Goal: Task Accomplishment & Management: Complete application form

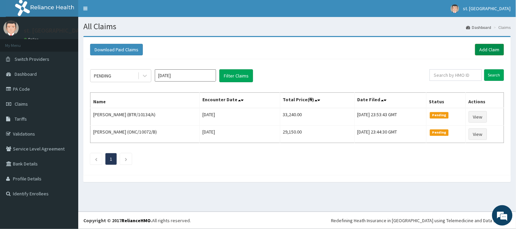
click at [484, 53] on link "Add Claim" at bounding box center [489, 50] width 29 height 12
click at [495, 51] on link "Add Claim" at bounding box center [489, 50] width 29 height 12
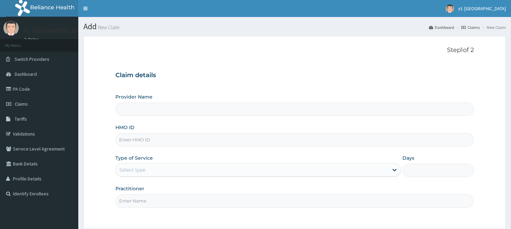
click at [142, 109] on input "Provider Name" at bounding box center [294, 109] width 358 height 13
click at [129, 138] on input "HMO ID" at bounding box center [294, 139] width 358 height 13
paste input "Cwn/10086/a"
type input "Cwn/10086/a"
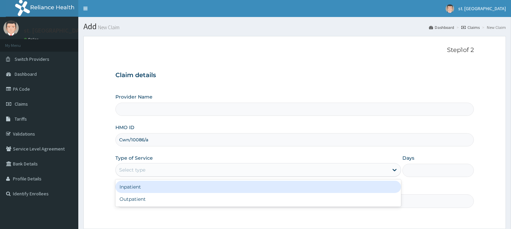
click at [133, 169] on div "Select type" at bounding box center [132, 170] width 26 height 7
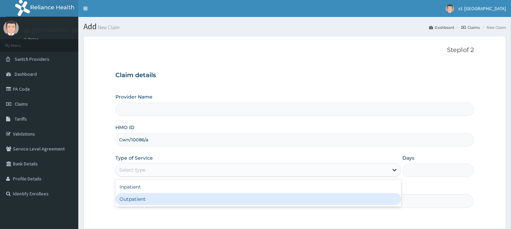
click at [127, 197] on div "Outpatient" at bounding box center [257, 199] width 285 height 12
type input "1"
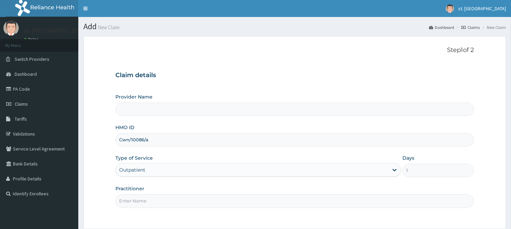
click at [141, 201] on input "Practitioner" at bounding box center [294, 201] width 358 height 13
type input "DR [PERSON_NAME]"
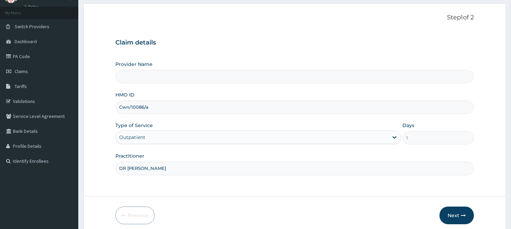
scroll to position [35, 0]
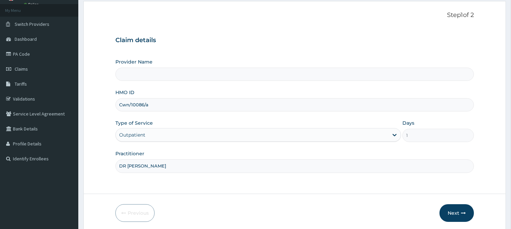
click at [498, 150] on form "Step 1 of 2 Claim details Provider Name HMO ID Cwn/10086/a Type of Service Outp…" at bounding box center [294, 117] width 422 height 232
click at [451, 213] on button "Next" at bounding box center [456, 213] width 34 height 18
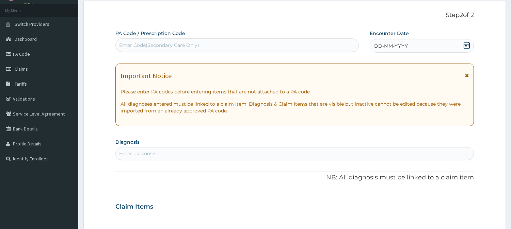
click at [468, 48] on icon at bounding box center [466, 45] width 6 height 7
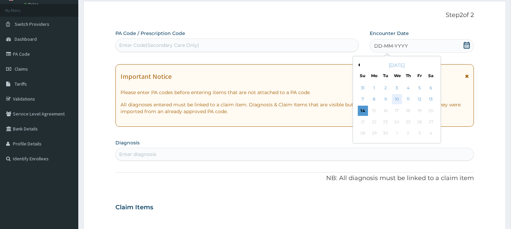
click at [394, 99] on div "10" at bounding box center [396, 100] width 10 height 10
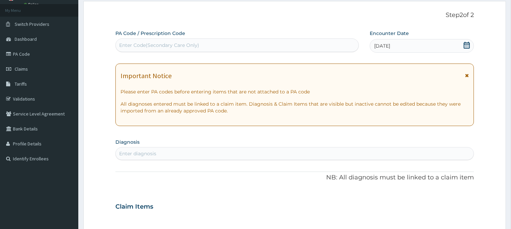
click at [201, 150] on div "Enter diagnosis" at bounding box center [295, 153] width 358 height 11
type input "INSOMNI"
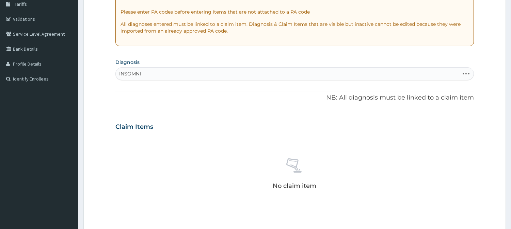
scroll to position [116, 0]
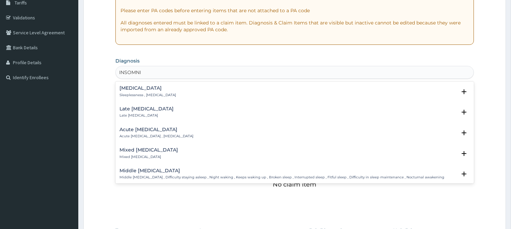
click at [148, 93] on p "Sleeplessness , Insomnia" at bounding box center [147, 95] width 56 height 5
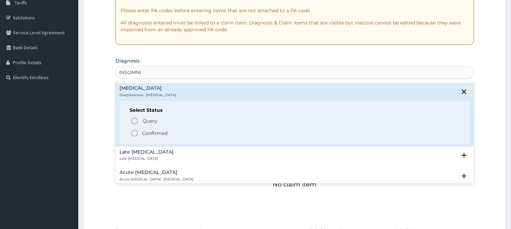
click at [133, 134] on icon "status option filled" at bounding box center [134, 133] width 8 height 8
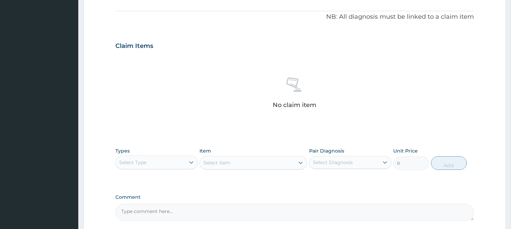
scroll to position [205, 0]
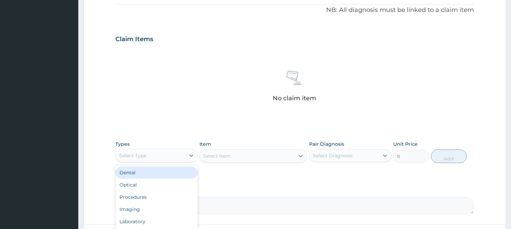
click at [145, 159] on div "Select Type" at bounding box center [150, 155] width 69 height 11
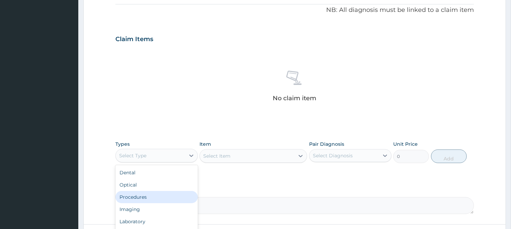
click at [140, 201] on div "Procedures" at bounding box center [156, 197] width 82 height 12
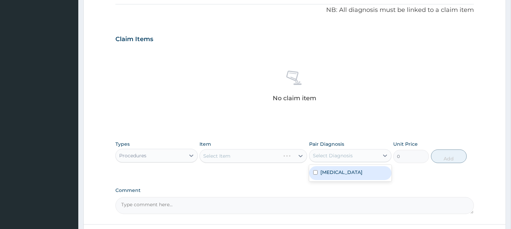
click at [320, 160] on div "Select Diagnosis" at bounding box center [343, 155] width 69 height 11
click at [316, 172] on input "checkbox" at bounding box center [315, 172] width 4 height 4
checkbox input "true"
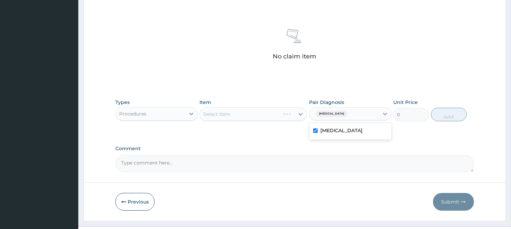
scroll to position [249, 0]
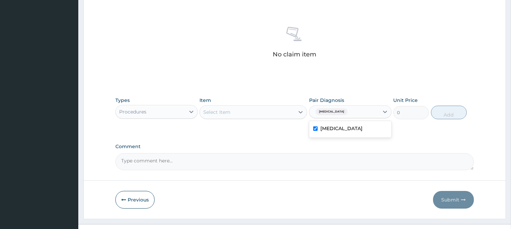
click at [252, 110] on div "Select Item" at bounding box center [247, 112] width 95 height 11
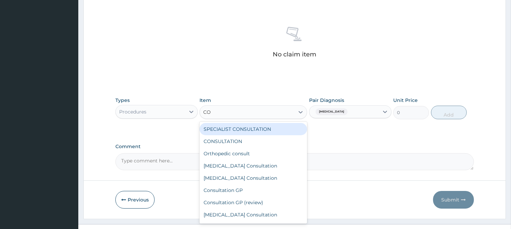
type input "CON"
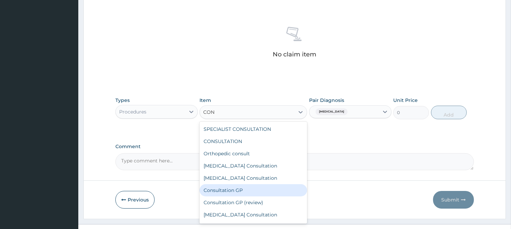
click at [216, 189] on div "Consultation GP" at bounding box center [252, 190] width 107 height 12
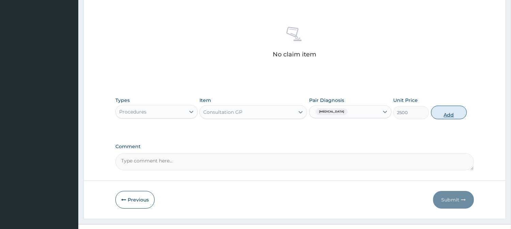
click at [448, 114] on button "Add" at bounding box center [449, 113] width 36 height 14
type input "0"
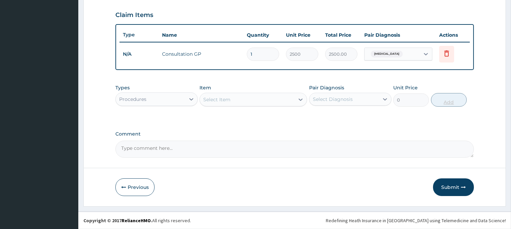
scroll to position [228, 0]
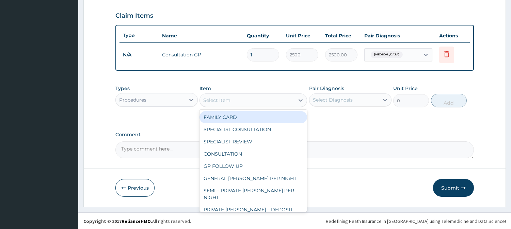
click at [215, 101] on div "Select Item" at bounding box center [216, 100] width 27 height 7
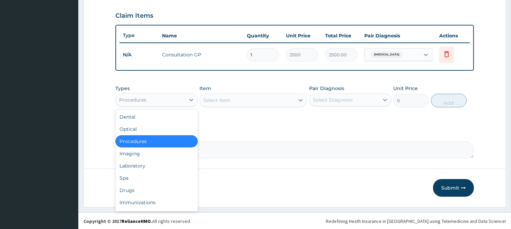
click at [163, 100] on div "Procedures" at bounding box center [150, 100] width 69 height 11
drag, startPoint x: 134, startPoint y: 189, endPoint x: 150, endPoint y: 184, distance: 16.8
click at [150, 184] on div "Drugs" at bounding box center [156, 190] width 82 height 12
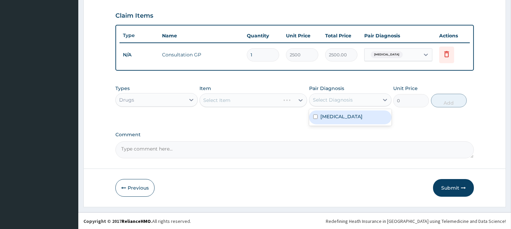
click at [335, 95] on div "Select Diagnosis" at bounding box center [343, 100] width 69 height 11
click at [325, 113] on label "Insomnia" at bounding box center [341, 116] width 42 height 7
checkbox input "true"
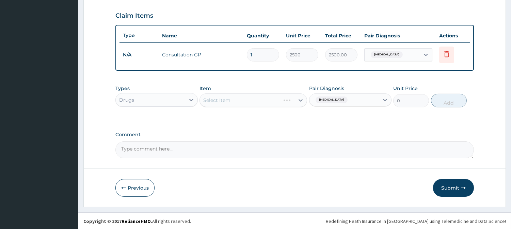
click at [230, 102] on div "Select Item" at bounding box center [252, 101] width 107 height 14
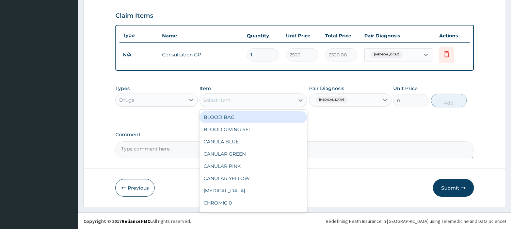
click at [230, 102] on div "Select Item" at bounding box center [216, 100] width 27 height 7
type input "NIT"
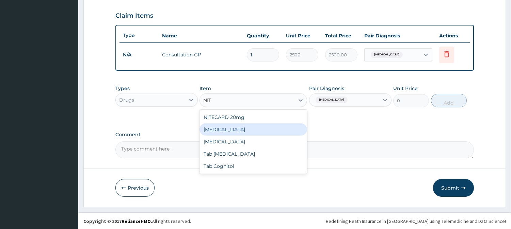
click at [226, 126] on div "NITRAZEPAM" at bounding box center [252, 129] width 107 height 12
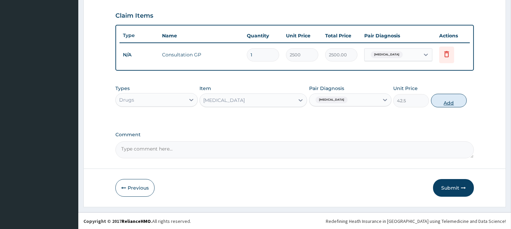
click at [443, 100] on button "Add" at bounding box center [449, 101] width 36 height 14
type input "0"
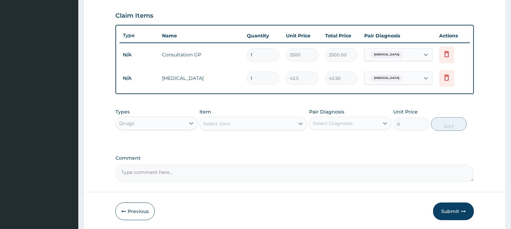
type input "0.00"
type input "5"
type input "212.50"
type input "5"
click at [321, 156] on label "Comment" at bounding box center [294, 158] width 358 height 6
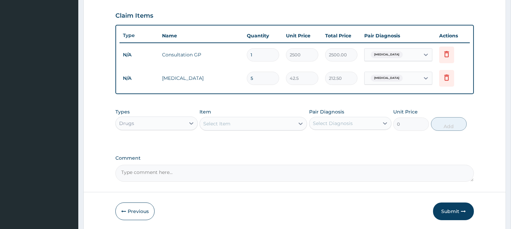
click at [321, 165] on textarea "Comment" at bounding box center [294, 173] width 358 height 17
click at [446, 216] on button "Submit" at bounding box center [453, 212] width 41 height 18
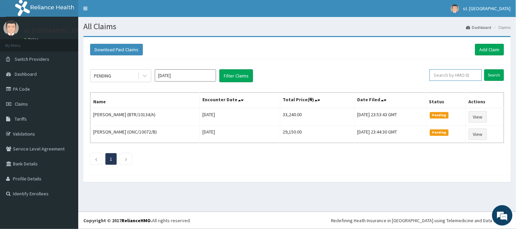
click at [442, 79] on input "text" at bounding box center [456, 75] width 52 height 12
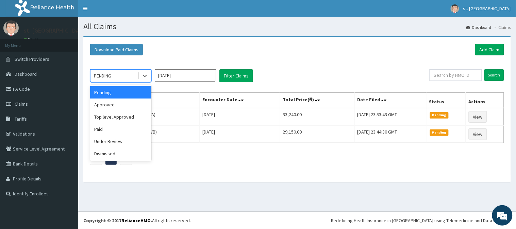
click at [113, 73] on div "PENDING" at bounding box center [113, 75] width 47 height 11
click at [107, 102] on div "Approved" at bounding box center [120, 105] width 61 height 12
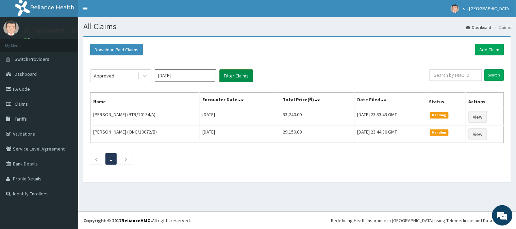
click at [231, 75] on button "Filter Claims" at bounding box center [236, 75] width 34 height 13
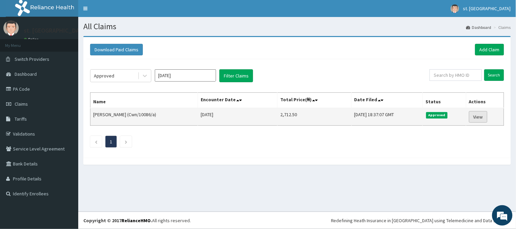
click at [481, 116] on link "View" at bounding box center [478, 117] width 18 height 12
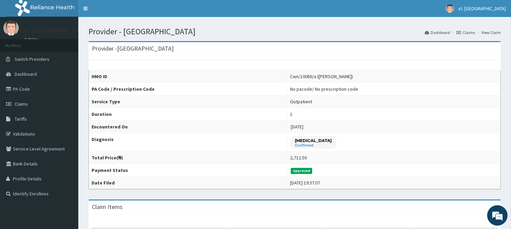
drag, startPoint x: 516, startPoint y: 81, endPoint x: 514, endPoint y: 21, distance: 59.6
click at [511, 21] on html "R EL Toggle navigation st. shiloh st. shiloh - st.shilohmedical@yahoo.com Membe…" at bounding box center [255, 201] width 511 height 402
click at [26, 100] on link "Claims" at bounding box center [39, 104] width 78 height 15
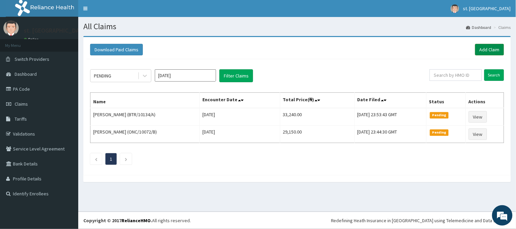
click at [483, 48] on link "Add Claim" at bounding box center [489, 50] width 29 height 12
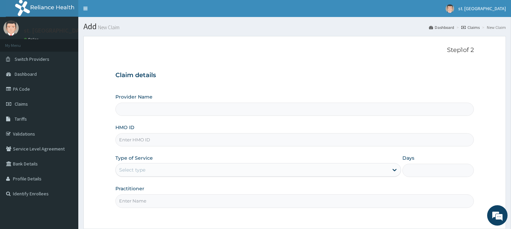
type input "[GEOGRAPHIC_DATA]"
click at [150, 162] on label "Type of Service" at bounding box center [133, 158] width 37 height 7
click at [150, 140] on input "HMO ID" at bounding box center [294, 139] width 358 height 13
paste input "Onc/10072/c"
type input "Onc/10072/c"
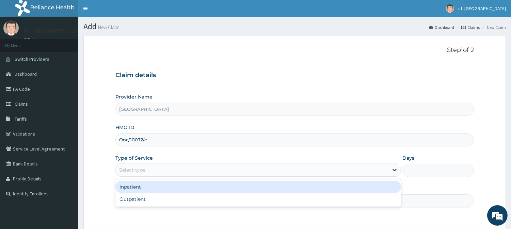
click at [134, 176] on div "Select type" at bounding box center [257, 170] width 285 height 14
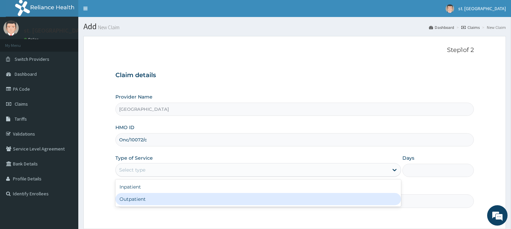
click at [133, 193] on div "Outpatient" at bounding box center [257, 199] width 285 height 12
type input "1"
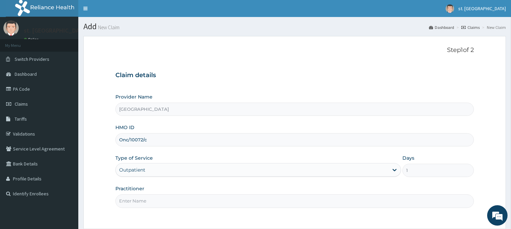
click at [139, 199] on input "Practitioner" at bounding box center [294, 201] width 358 height 13
type input "DR OLUFUNSO"
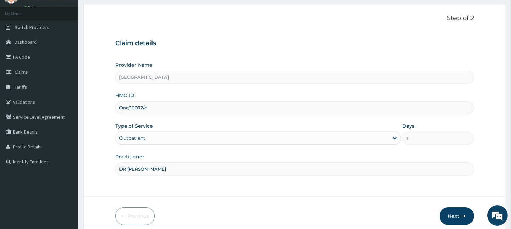
scroll to position [36, 0]
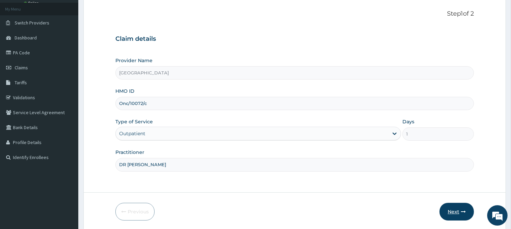
click at [451, 210] on button "Next" at bounding box center [456, 212] width 34 height 18
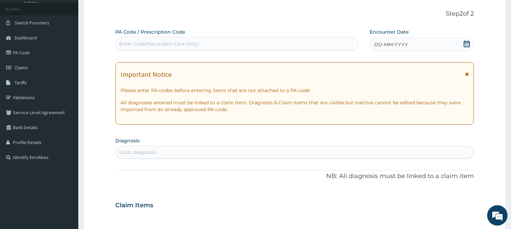
click at [468, 43] on icon at bounding box center [466, 43] width 7 height 7
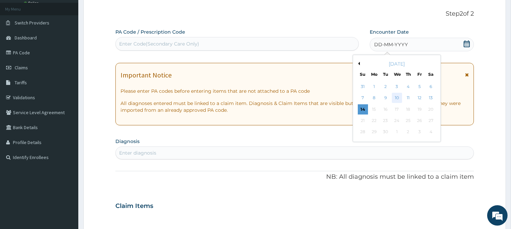
click at [398, 97] on div "10" at bounding box center [396, 98] width 10 height 10
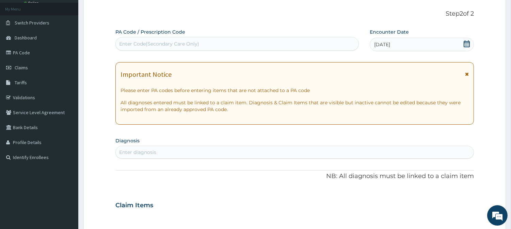
click at [184, 148] on div "Enter diagnosis" at bounding box center [295, 152] width 358 height 11
type input "plasmod"
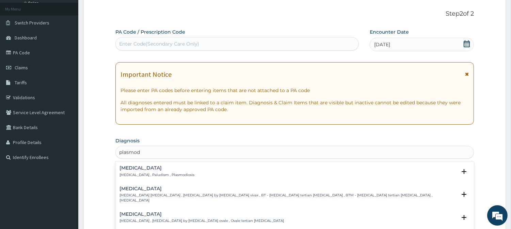
click at [159, 174] on p "Malaria , Paludism , Plasmodiosis" at bounding box center [156, 175] width 75 height 5
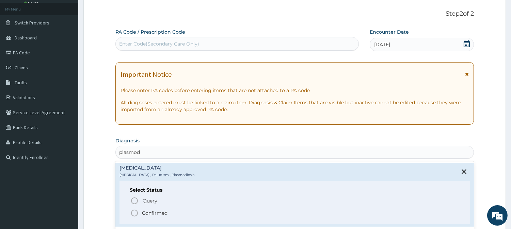
click at [139, 210] on span "Confirmed" at bounding box center [294, 213] width 329 height 8
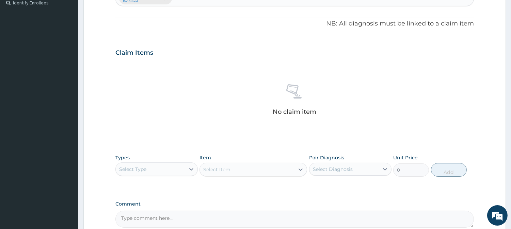
scroll to position [193, 0]
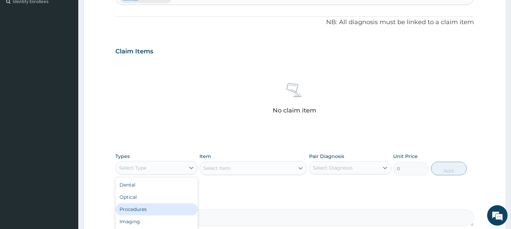
drag, startPoint x: 152, startPoint y: 169, endPoint x: 144, endPoint y: 216, distance: 47.3
click at [144, 175] on div "option Procedures focused, 3 of 10. 10 results available. Use Up and Down to ch…" at bounding box center [156, 168] width 82 height 14
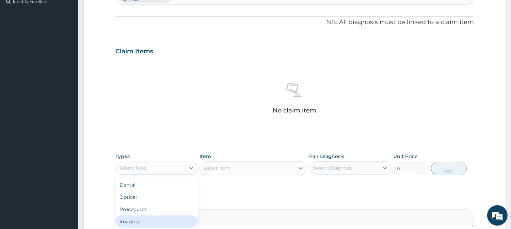
click at [144, 216] on div "Imaging" at bounding box center [156, 222] width 82 height 12
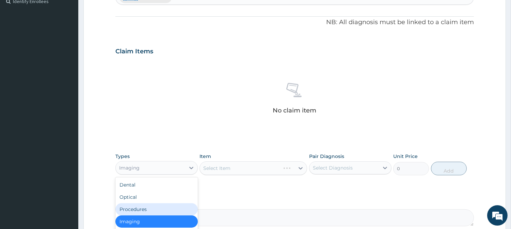
drag, startPoint x: 135, startPoint y: 164, endPoint x: 133, endPoint y: 215, distance: 50.4
click at [133, 175] on div "option Imaging, selected. option Procedures focused, 3 of 10. 10 results availa…" at bounding box center [156, 168] width 82 height 14
click at [133, 215] on div "Procedures" at bounding box center [156, 209] width 82 height 12
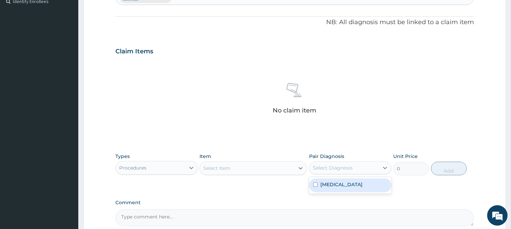
click at [365, 165] on div "Select Diagnosis" at bounding box center [343, 168] width 69 height 11
click at [335, 187] on label "Malaria" at bounding box center [341, 184] width 42 height 7
checkbox input "true"
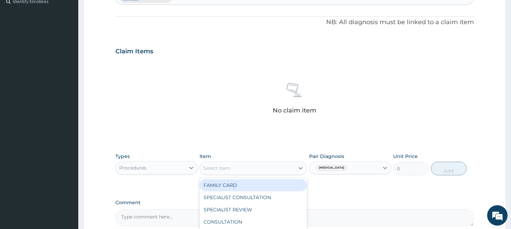
click at [245, 171] on div "Select Item" at bounding box center [247, 168] width 95 height 11
type input "gp"
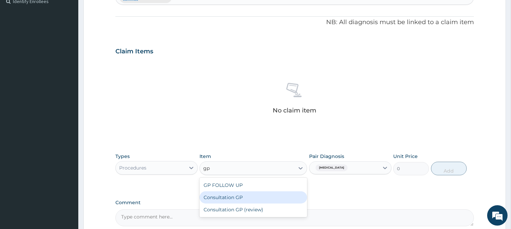
click at [215, 201] on div "Consultation GP" at bounding box center [252, 198] width 107 height 12
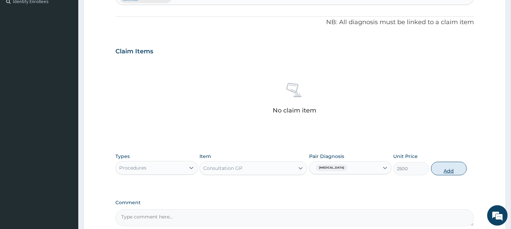
click at [445, 173] on button "Add" at bounding box center [449, 169] width 36 height 14
type input "0"
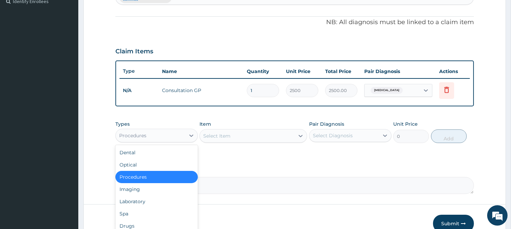
click at [175, 132] on div "Procedures" at bounding box center [150, 135] width 69 height 11
click at [150, 228] on div "Drugs" at bounding box center [156, 226] width 82 height 12
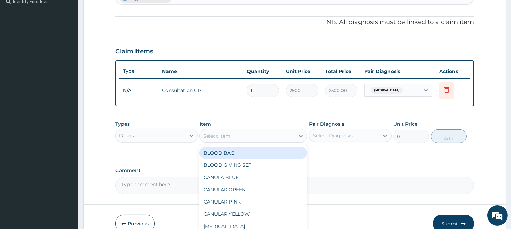
click at [228, 135] on div "Select Item" at bounding box center [216, 136] width 27 height 7
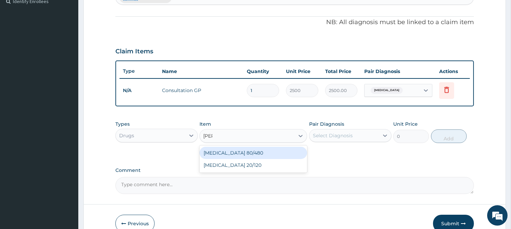
type input "coart"
click at [221, 153] on div "Coartem 80/480" at bounding box center [252, 153] width 107 height 12
type input "250"
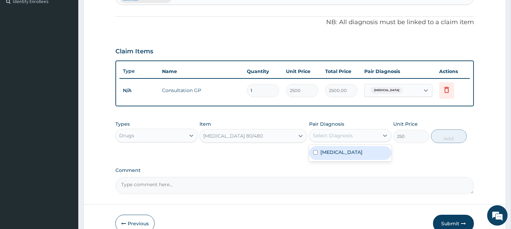
drag, startPoint x: 344, startPoint y: 134, endPoint x: 332, endPoint y: 152, distance: 21.7
click at [332, 142] on div "option Malaria, selected. option Malaria focused, 1 of 1. 1 result available. U…" at bounding box center [350, 135] width 82 height 13
click at [332, 152] on label "Malaria" at bounding box center [341, 152] width 42 height 7
checkbox input "true"
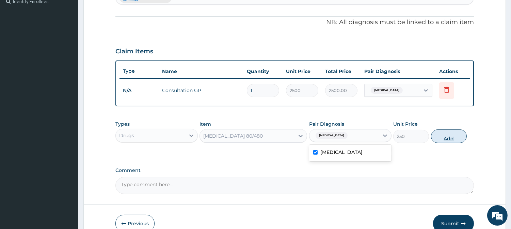
click at [442, 137] on button "Add" at bounding box center [449, 137] width 36 height 14
type input "0"
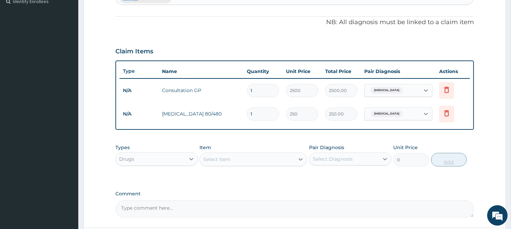
type input "0.00"
type input "6"
type input "1500.00"
type input "6"
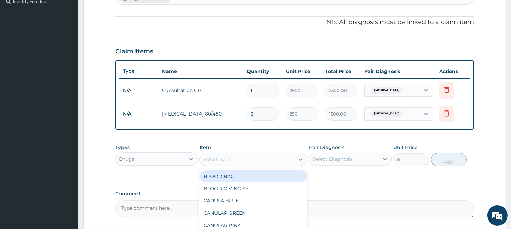
click at [249, 158] on div "Select Item" at bounding box center [247, 159] width 95 height 11
type input "parac"
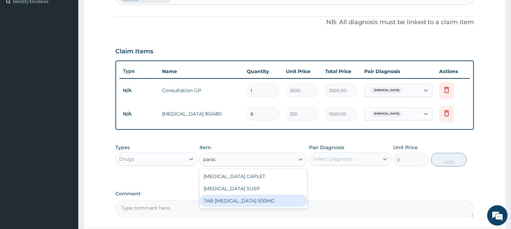
click at [231, 199] on div "TAB PARACETAMOL 500MG" at bounding box center [252, 201] width 107 height 12
type input "30"
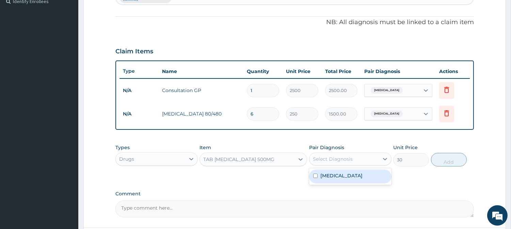
drag, startPoint x: 328, startPoint y: 154, endPoint x: 326, endPoint y: 177, distance: 23.2
click at [326, 166] on div "option Malaria, selected. option Malaria focused, 1 of 1. 1 result available. U…" at bounding box center [350, 159] width 82 height 13
click at [326, 177] on label "Malaria" at bounding box center [341, 175] width 42 height 7
checkbox input "true"
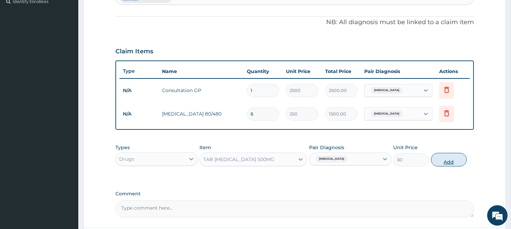
click at [450, 161] on button "Add" at bounding box center [449, 160] width 36 height 14
type input "0"
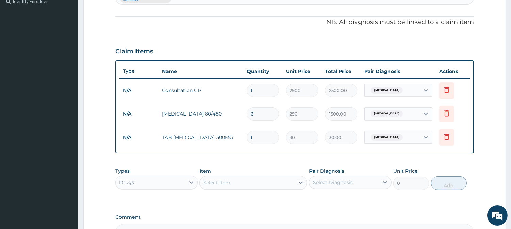
type input "18"
type input "540.00"
type input "18"
click at [147, 190] on div "Types Drugs Item Select Item Pair Diagnosis Select Diagnosis Unit Price 0 Add" at bounding box center [294, 178] width 358 height 29
click at [145, 181] on div "Drugs" at bounding box center [150, 182] width 69 height 11
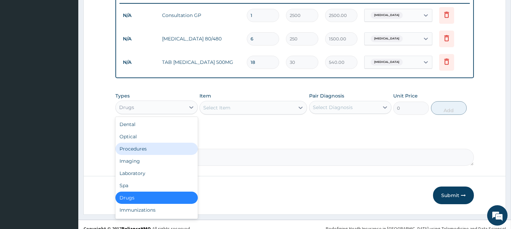
scroll to position [276, 0]
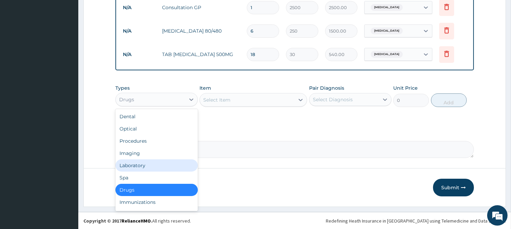
click at [137, 166] on div "Laboratory" at bounding box center [156, 166] width 82 height 12
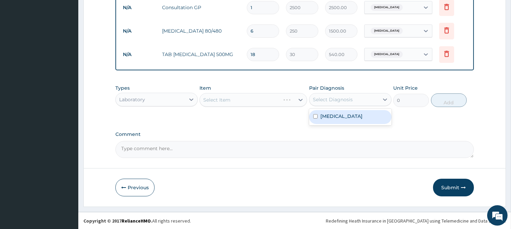
click at [332, 100] on div "Select Diagnosis" at bounding box center [333, 99] width 40 height 7
click at [325, 115] on label "Malaria" at bounding box center [341, 116] width 42 height 7
checkbox input "true"
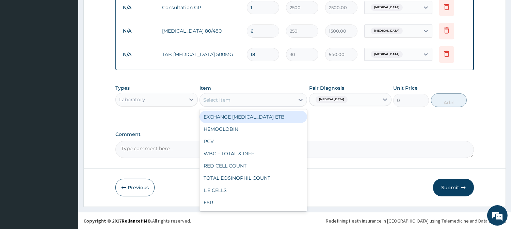
click at [253, 97] on div "Select Item" at bounding box center [247, 100] width 95 height 11
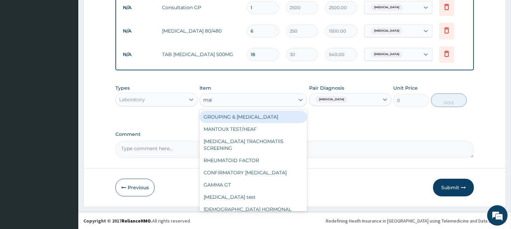
type input "mala"
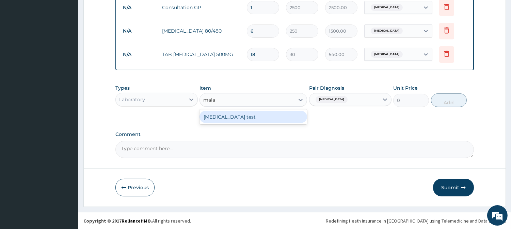
click at [243, 119] on div "Malaria test" at bounding box center [252, 117] width 107 height 12
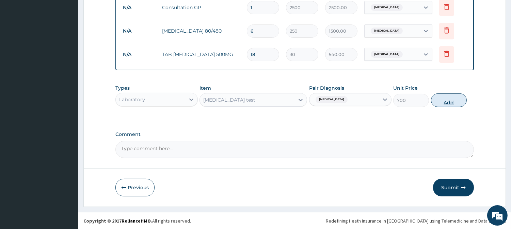
click at [448, 94] on button "Add" at bounding box center [449, 101] width 36 height 14
type input "0"
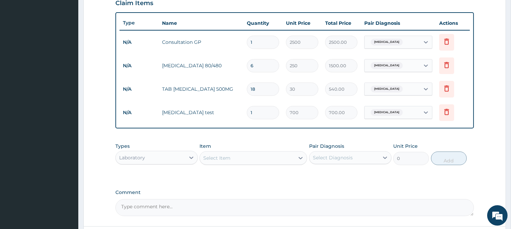
scroll to position [299, 0]
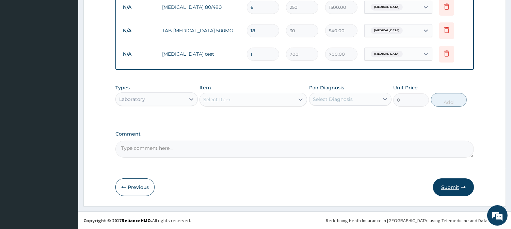
click at [450, 193] on button "Submit" at bounding box center [453, 188] width 41 height 18
click at [451, 184] on button "Submit" at bounding box center [453, 188] width 41 height 18
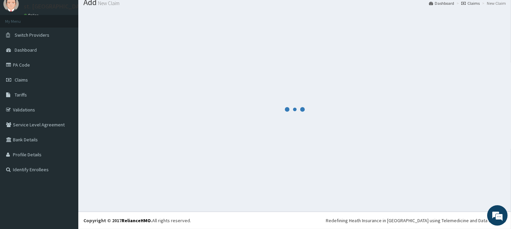
scroll to position [24, 0]
click at [451, 184] on div at bounding box center [294, 109] width 422 height 195
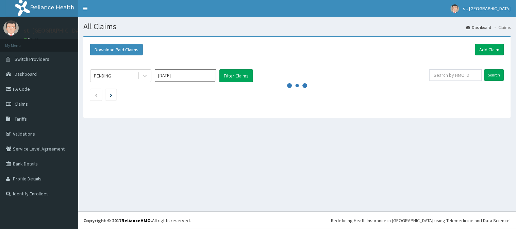
click at [246, 101] on div "PENDING [DATE] Filter Claims Search" at bounding box center [297, 83] width 421 height 48
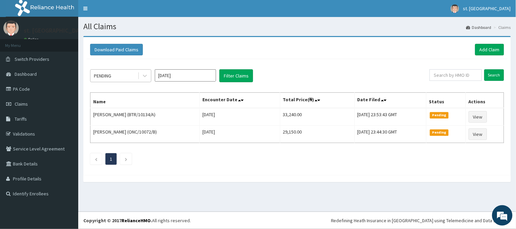
click at [126, 77] on div "PENDING" at bounding box center [113, 75] width 47 height 11
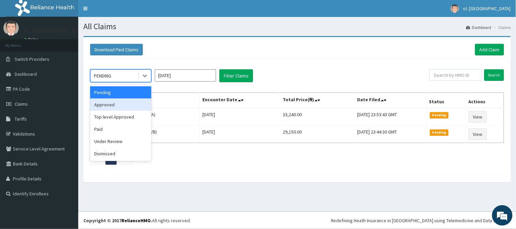
click at [113, 107] on div "Approved" at bounding box center [120, 105] width 61 height 12
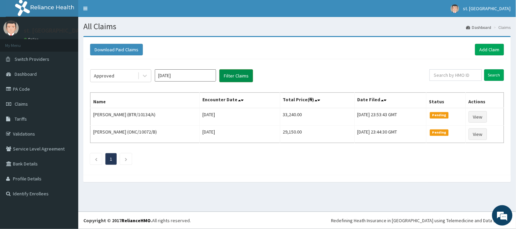
click at [236, 77] on button "Filter Claims" at bounding box center [236, 75] width 34 height 13
click at [230, 73] on button "Filter Claims" at bounding box center [236, 75] width 34 height 13
